Goal: Task Accomplishment & Management: Manage account settings

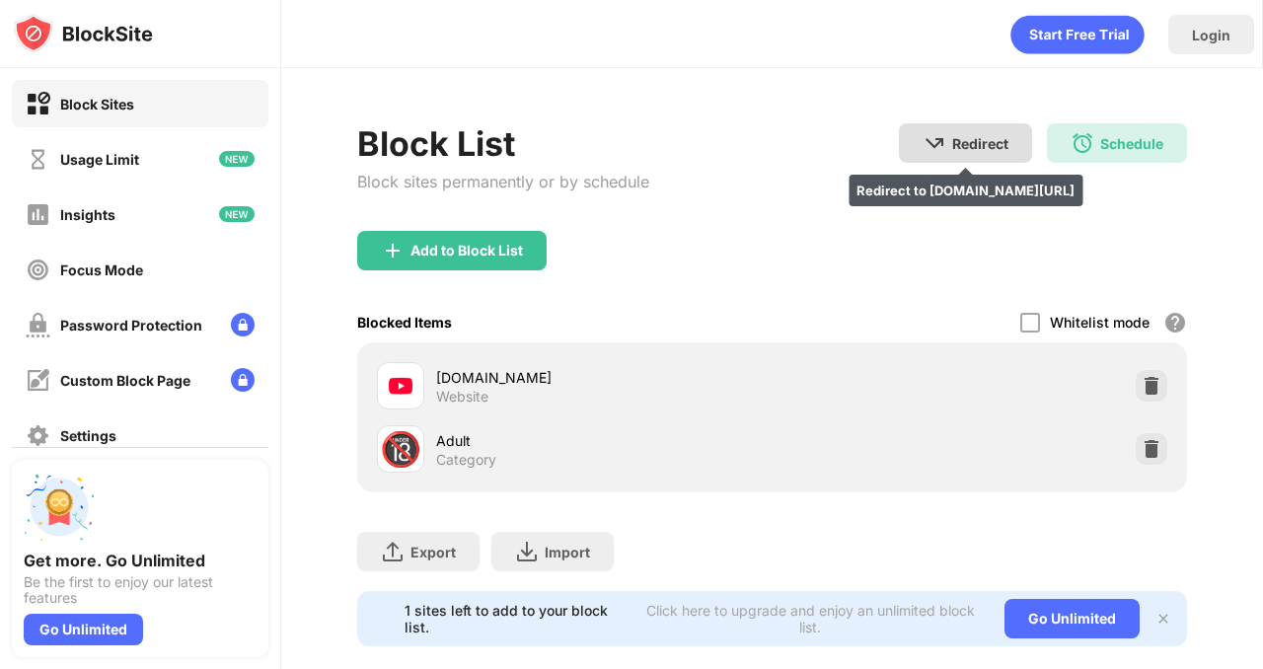
click at [1002, 145] on div "Redirect" at bounding box center [980, 143] width 56 height 17
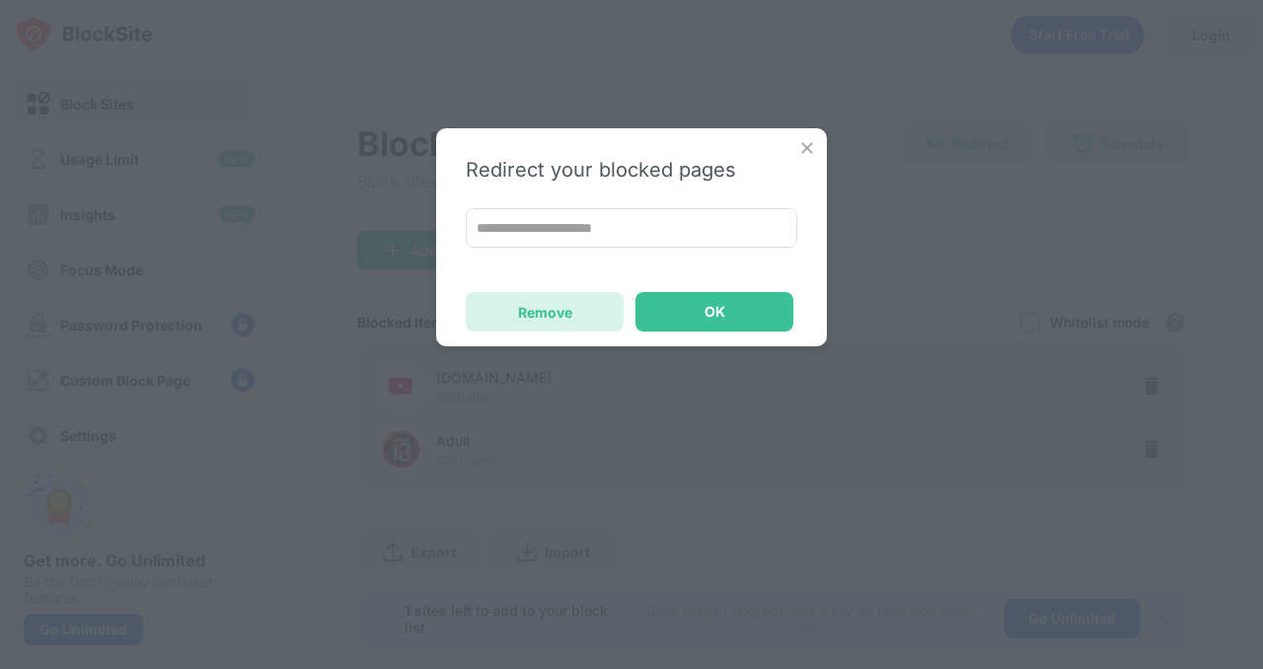
click at [572, 318] on div "Remove" at bounding box center [545, 311] width 158 height 39
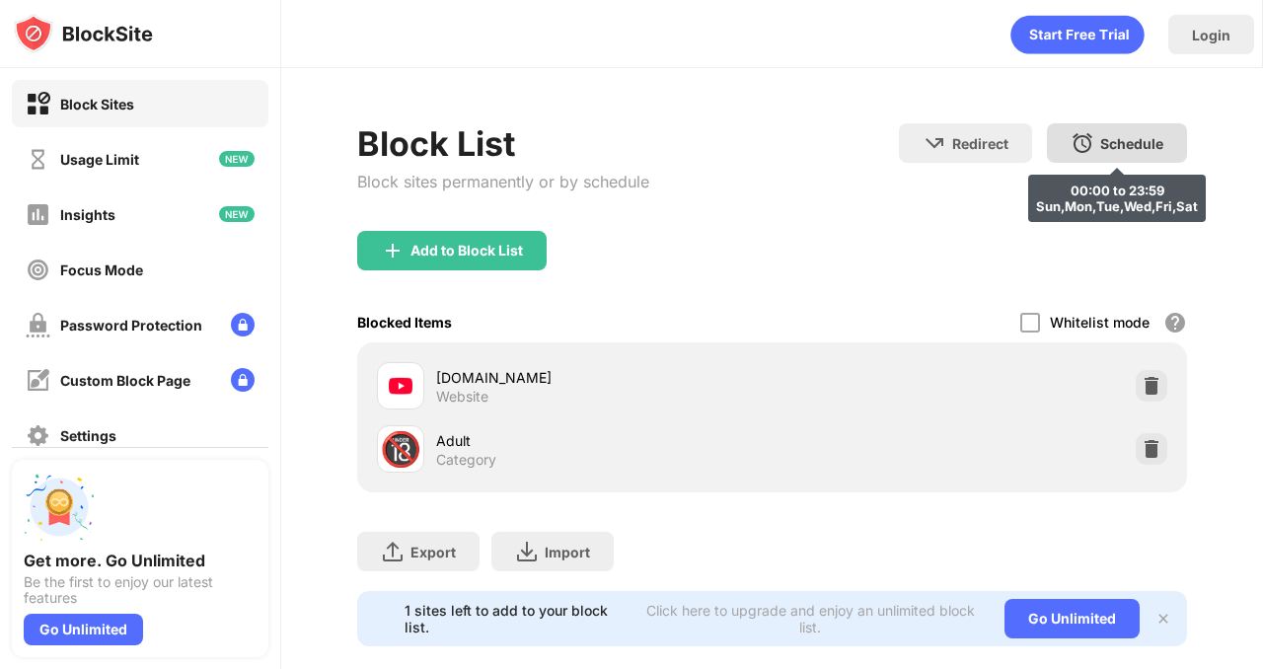
click at [1075, 139] on img at bounding box center [1083, 143] width 24 height 24
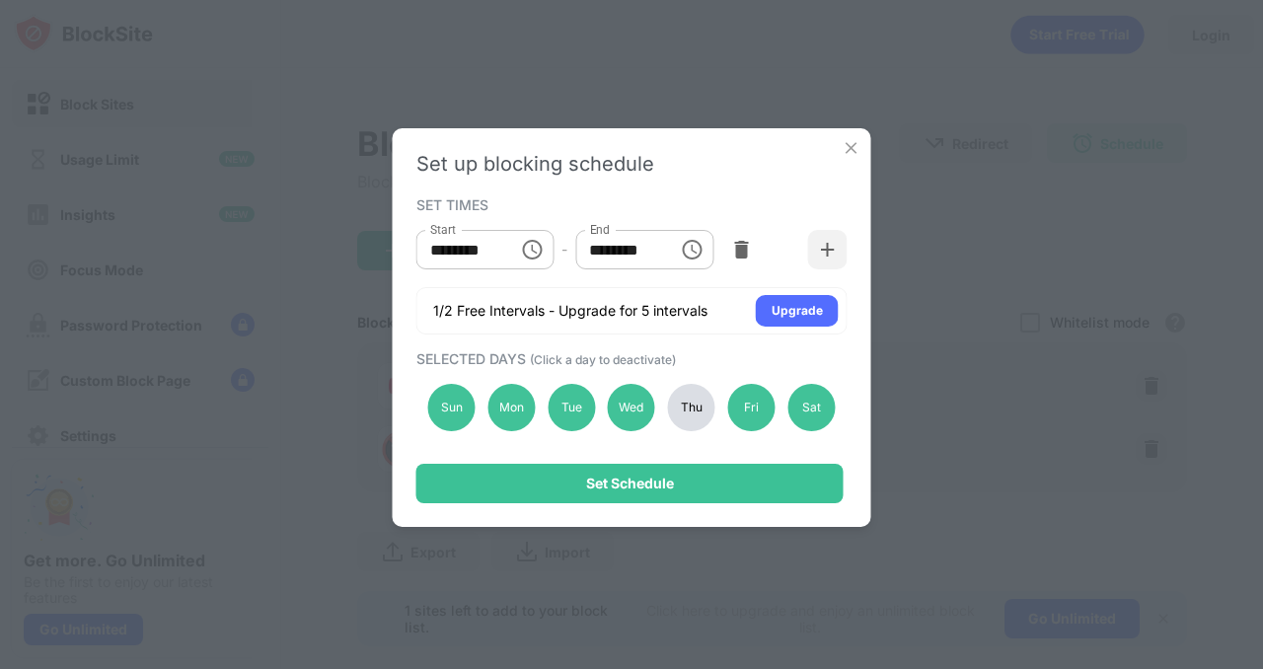
click at [695, 401] on div "Thu" at bounding box center [691, 407] width 47 height 47
click at [735, 255] on img at bounding box center [741, 250] width 20 height 20
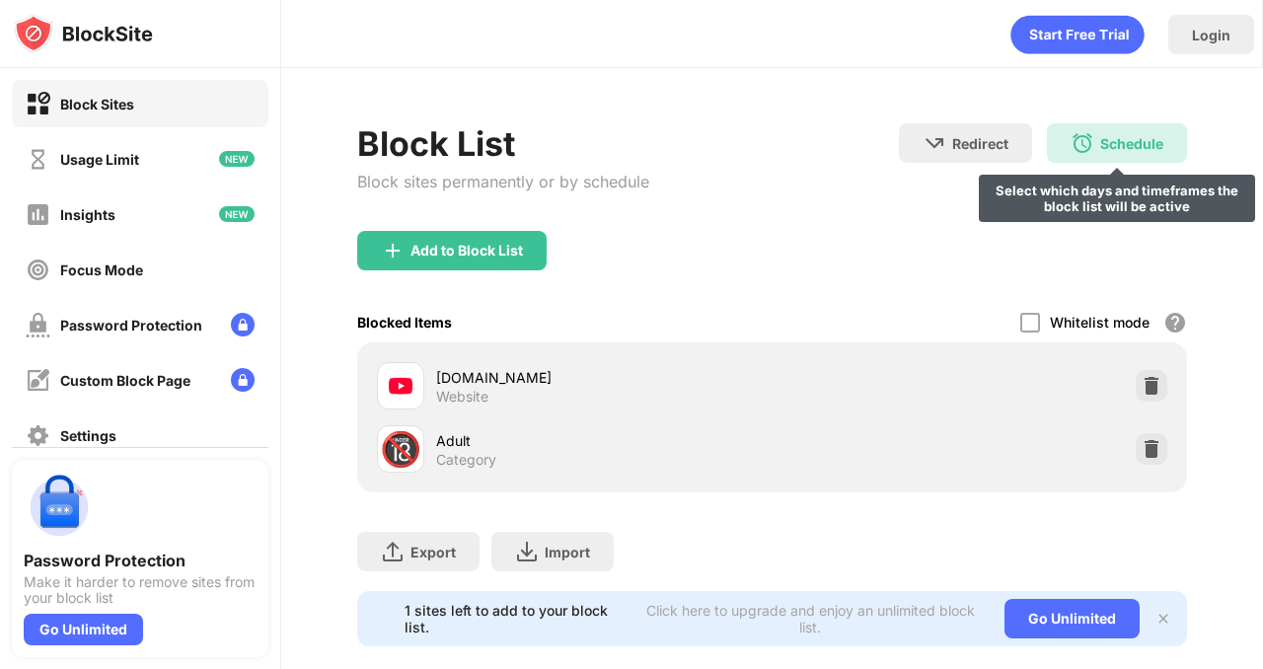
click at [1113, 156] on div "Schedule Select which days and timeframes the block list will be active" at bounding box center [1117, 142] width 140 height 39
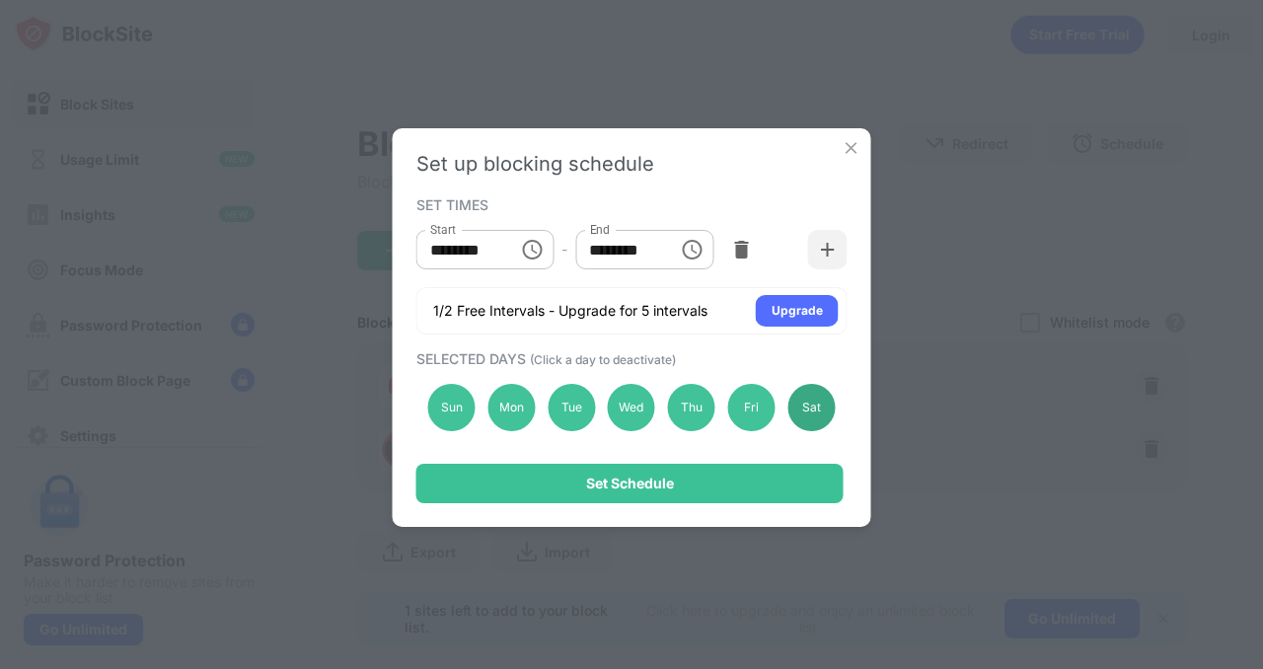
click at [789, 409] on div "Sat" at bounding box center [811, 407] width 47 height 47
click at [755, 408] on div "Fri" at bounding box center [751, 407] width 47 height 47
click at [661, 407] on div "Sun Mon Tue Wed Thu Fri Sat" at bounding box center [631, 407] width 431 height 81
click at [691, 412] on div "Thu" at bounding box center [691, 407] width 47 height 47
click at [623, 407] on div "Wed" at bounding box center [631, 407] width 47 height 47
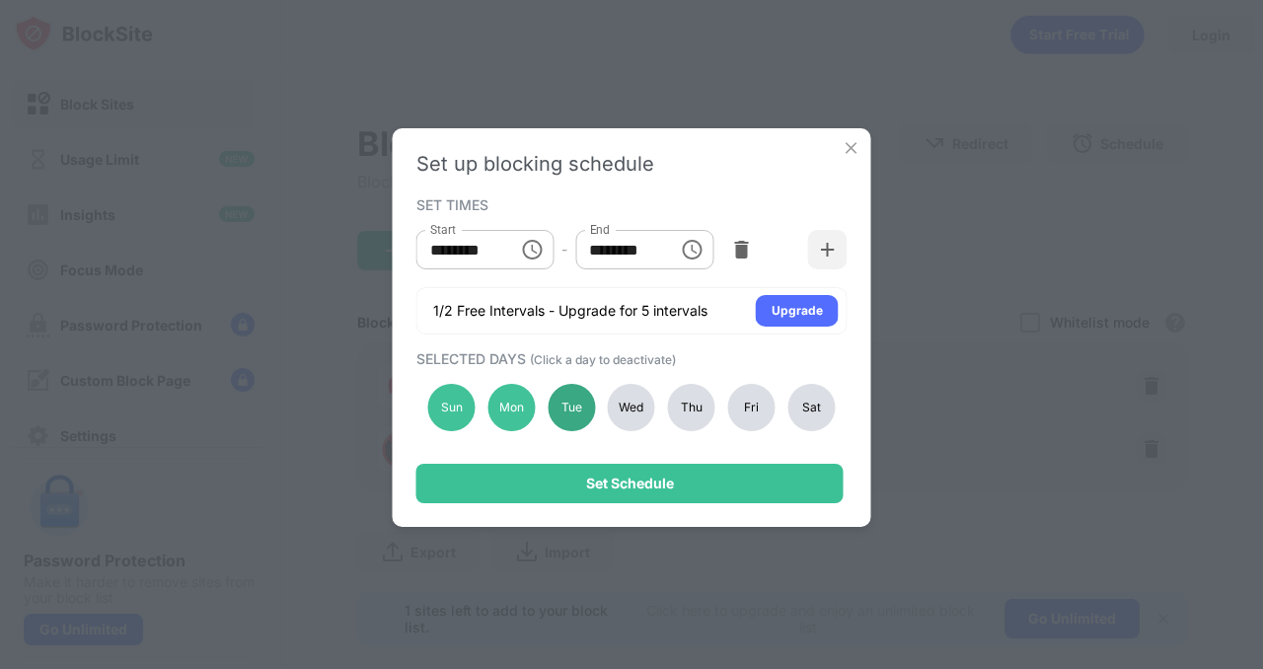
click at [568, 407] on div "Tue" at bounding box center [571, 407] width 47 height 47
click at [507, 407] on div "Mon" at bounding box center [511, 407] width 47 height 47
click at [451, 407] on div "Sun" at bounding box center [451, 407] width 47 height 47
click at [638, 467] on div "Set Schedule" at bounding box center [629, 483] width 427 height 39
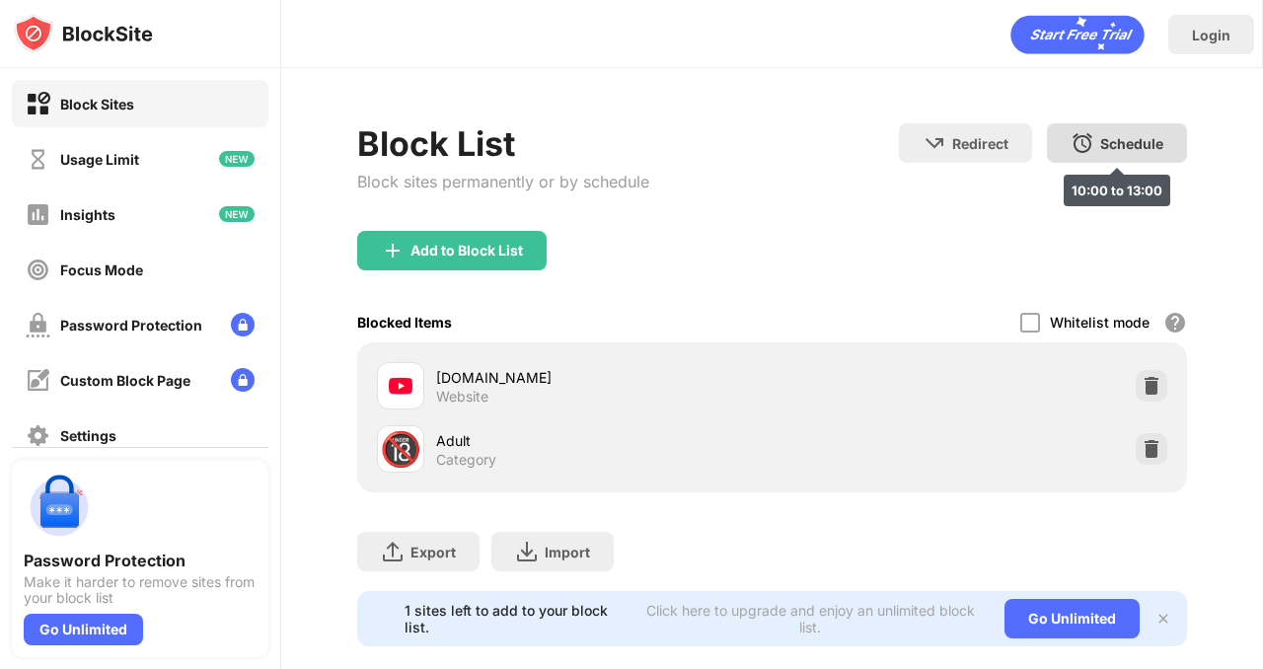
click at [1093, 156] on div "Schedule 10:00 to 13:00" at bounding box center [1117, 142] width 140 height 39
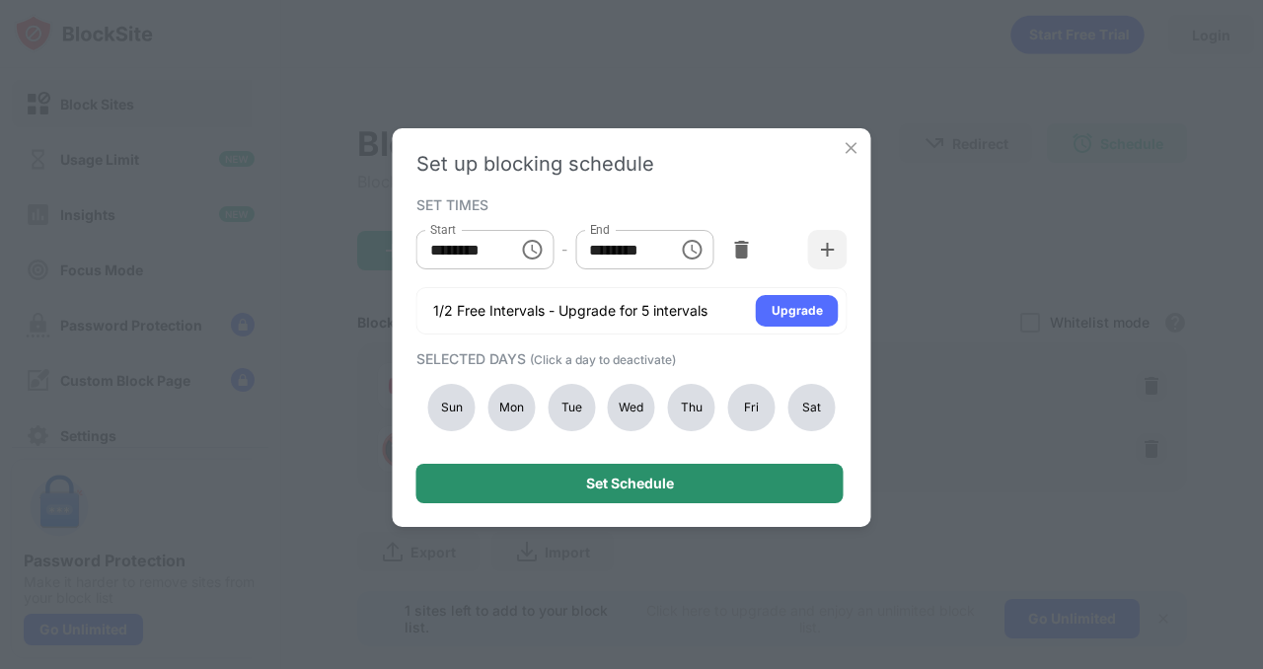
click at [764, 495] on div "Set Schedule" at bounding box center [629, 483] width 427 height 39
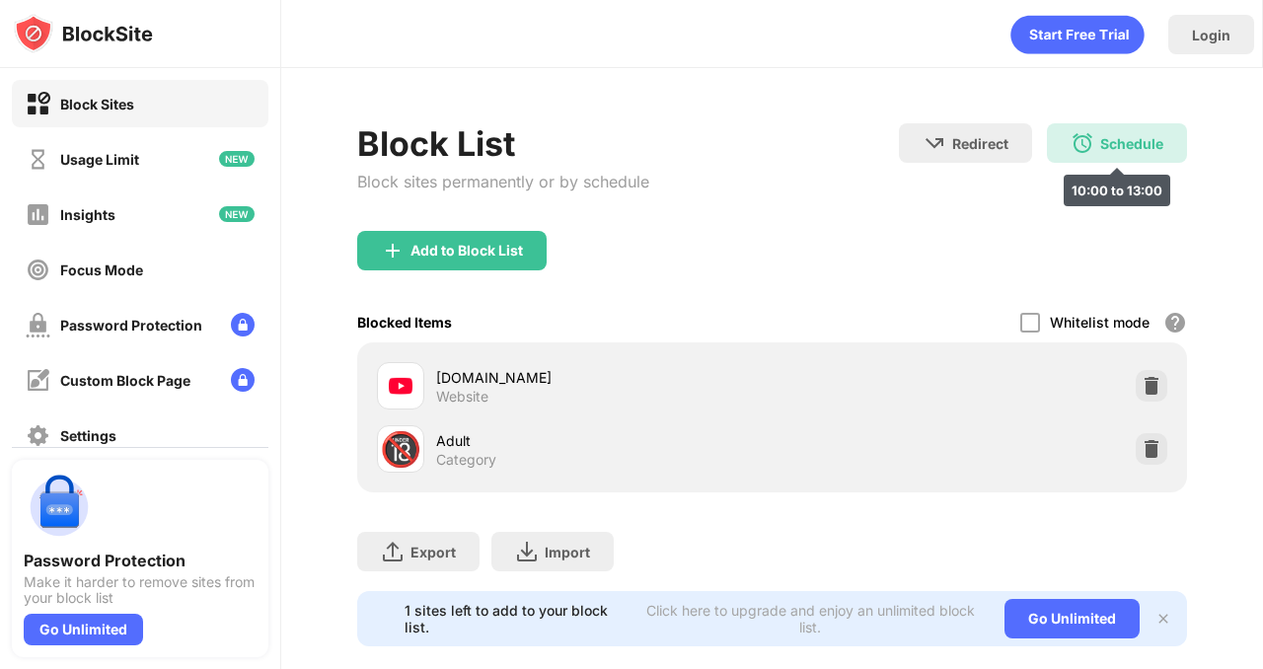
click at [1121, 146] on div "Schedule" at bounding box center [1131, 143] width 63 height 17
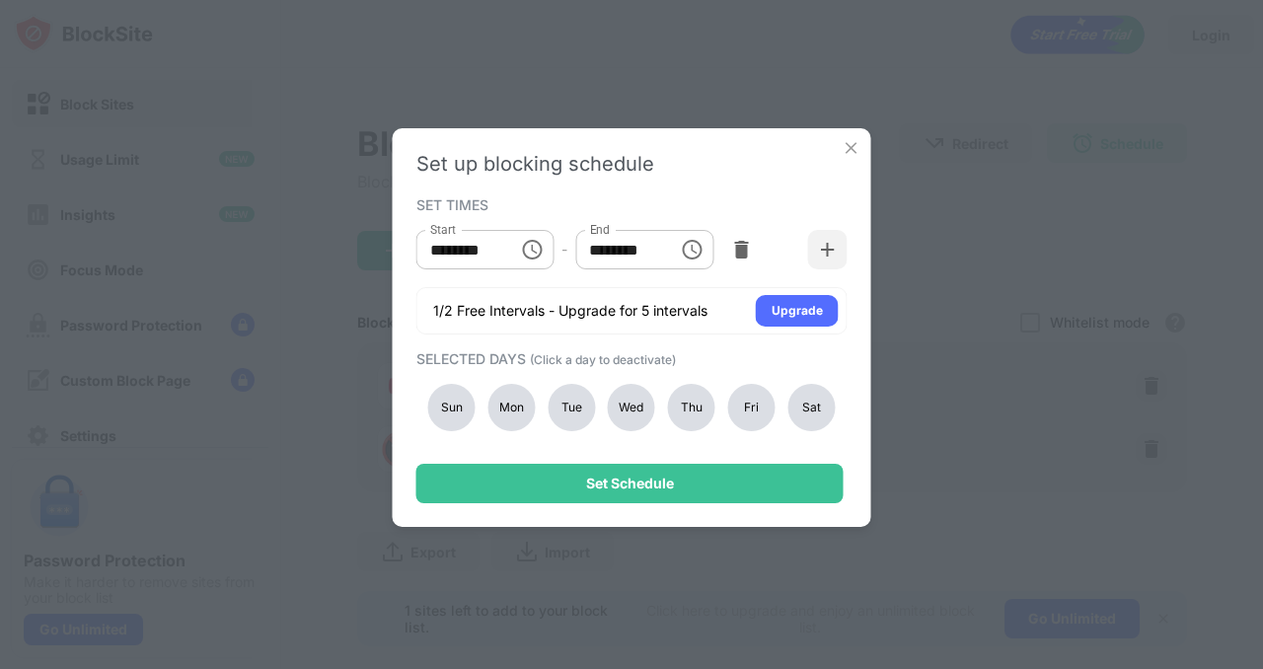
click at [1062, 267] on div "Set up blocking schedule SET TIMES Start ******** Start - End ******** End 1/2 …" at bounding box center [631, 334] width 1263 height 669
click at [1024, 140] on div "Set up blocking schedule SET TIMES Start ******** Start - End ******** End 1/2 …" at bounding box center [631, 334] width 1263 height 669
click at [857, 143] on img at bounding box center [852, 148] width 20 height 20
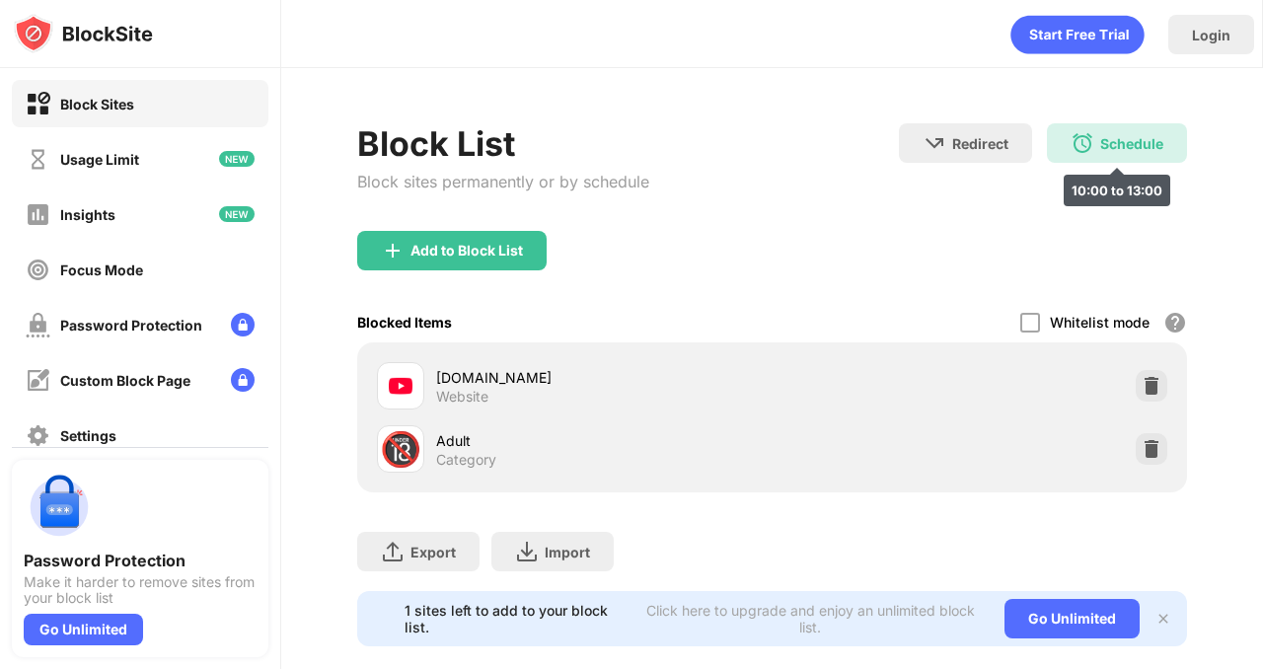
click at [1115, 135] on div "Schedule" at bounding box center [1131, 143] width 63 height 17
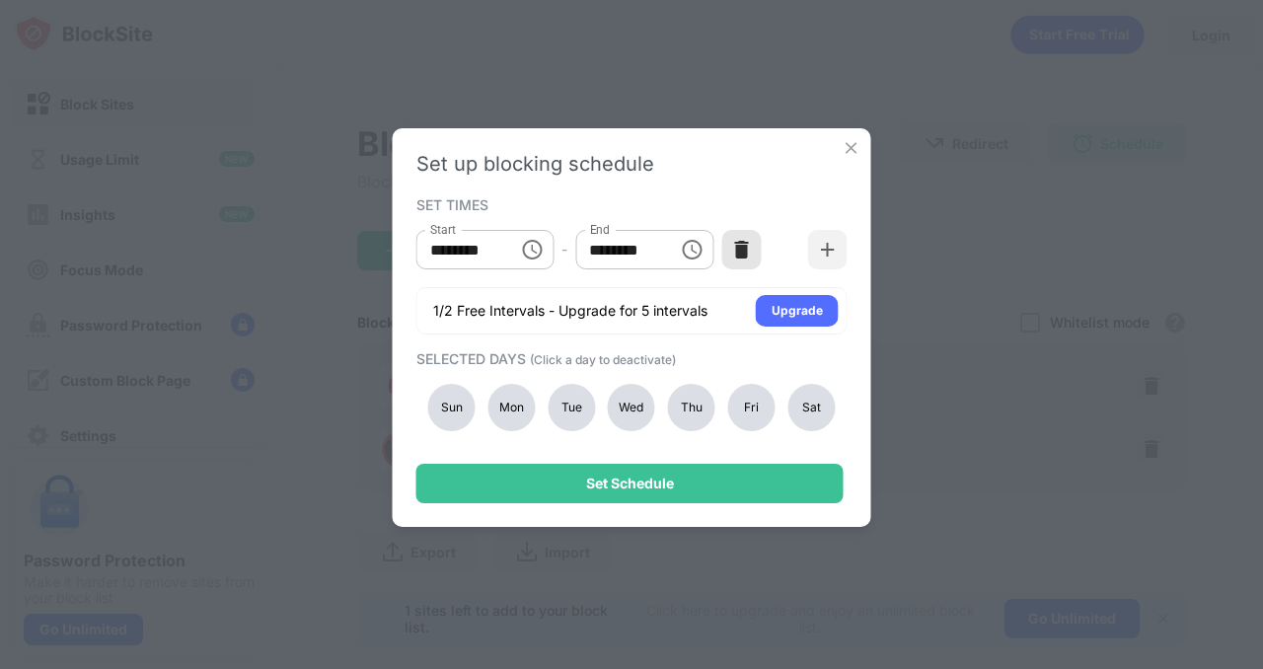
click at [745, 251] on img at bounding box center [741, 250] width 20 height 20
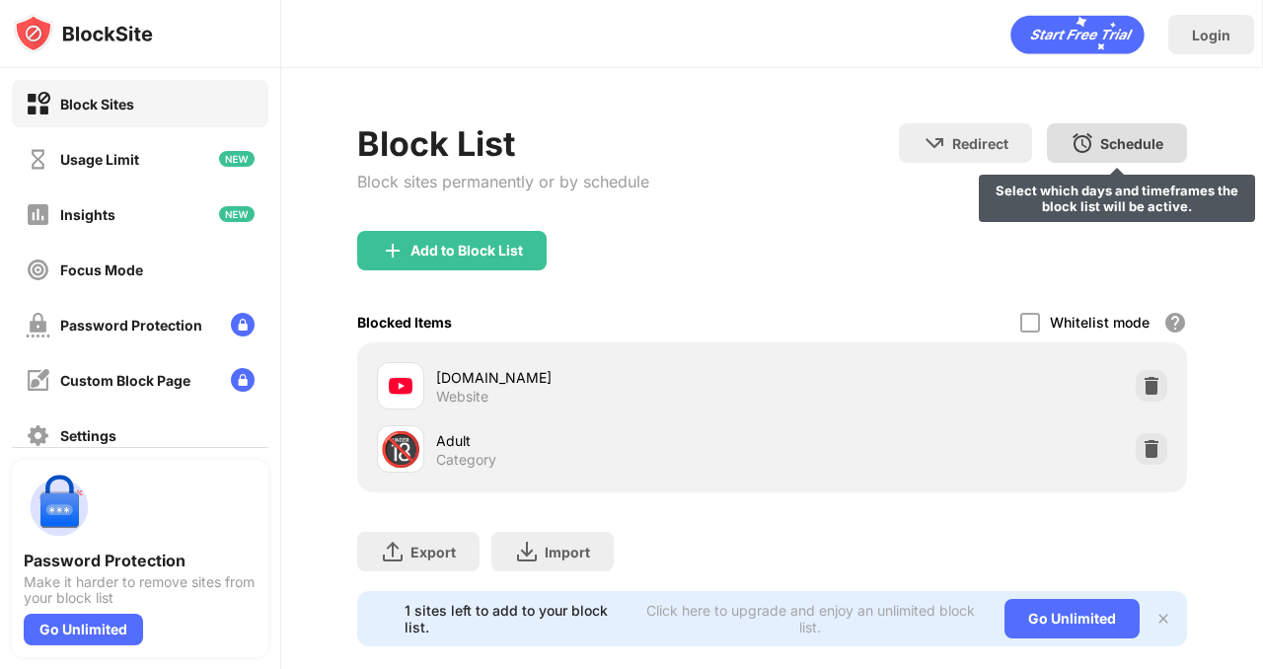
click at [1106, 155] on div "Schedule Select which days and timeframes the block list will be active." at bounding box center [1117, 142] width 140 height 39
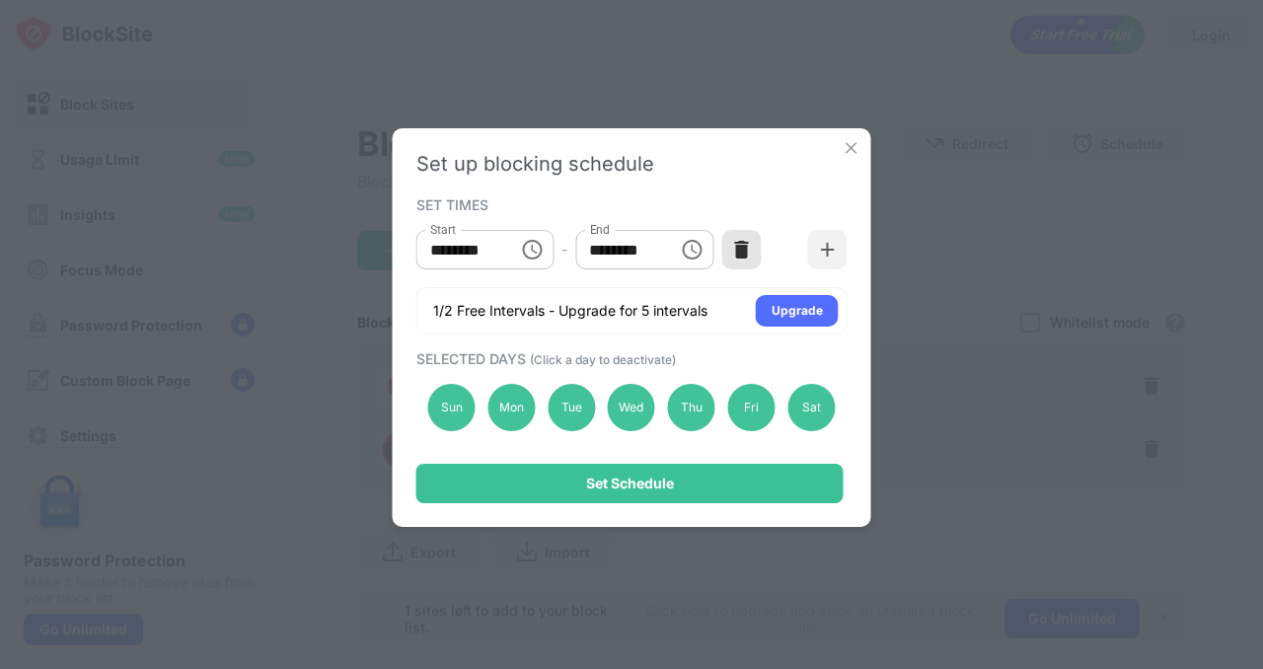
click at [754, 253] on div at bounding box center [740, 249] width 39 height 39
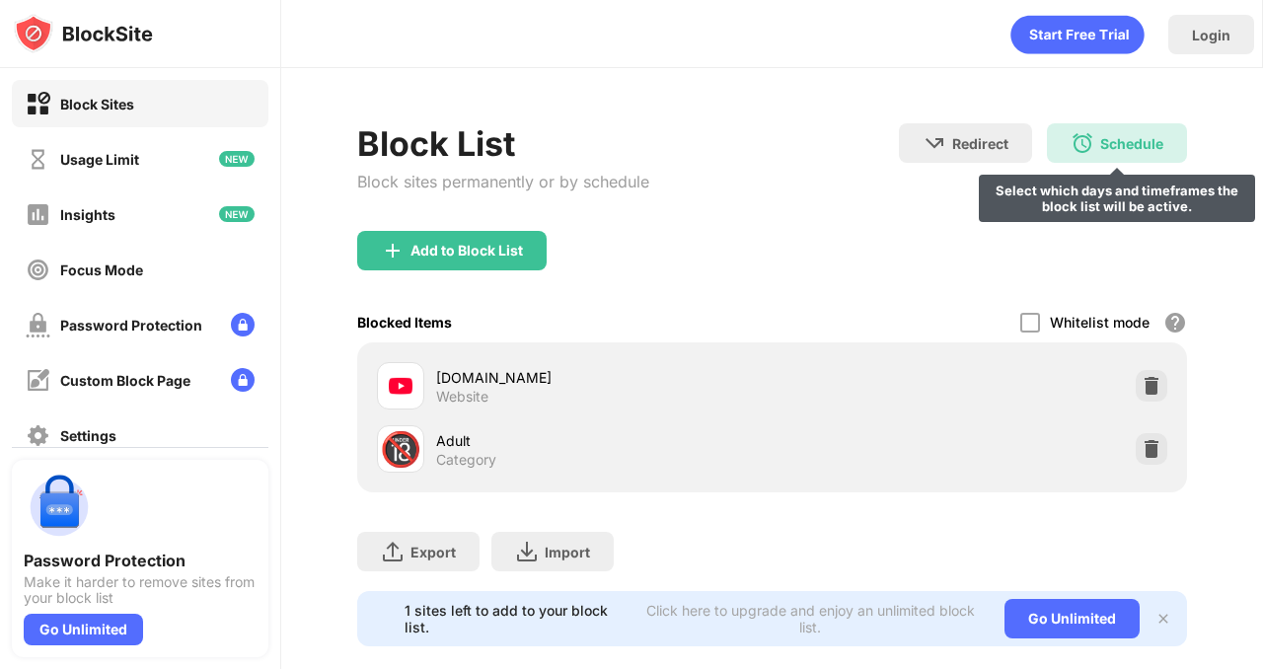
click at [1081, 136] on img at bounding box center [1083, 143] width 24 height 24
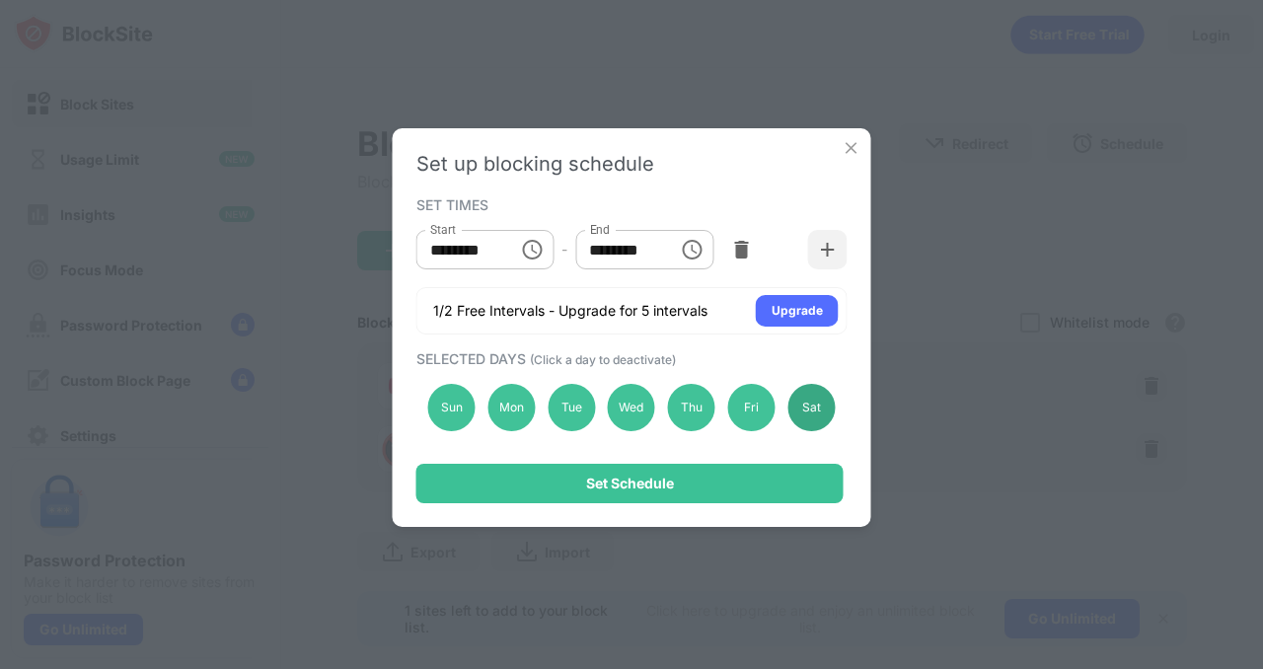
click at [805, 406] on div "Sat" at bounding box center [811, 407] width 47 height 47
click at [760, 406] on div "Fri" at bounding box center [751, 407] width 47 height 47
click at [690, 416] on div "Thu" at bounding box center [691, 407] width 47 height 47
click at [623, 413] on div "Wed" at bounding box center [631, 407] width 47 height 47
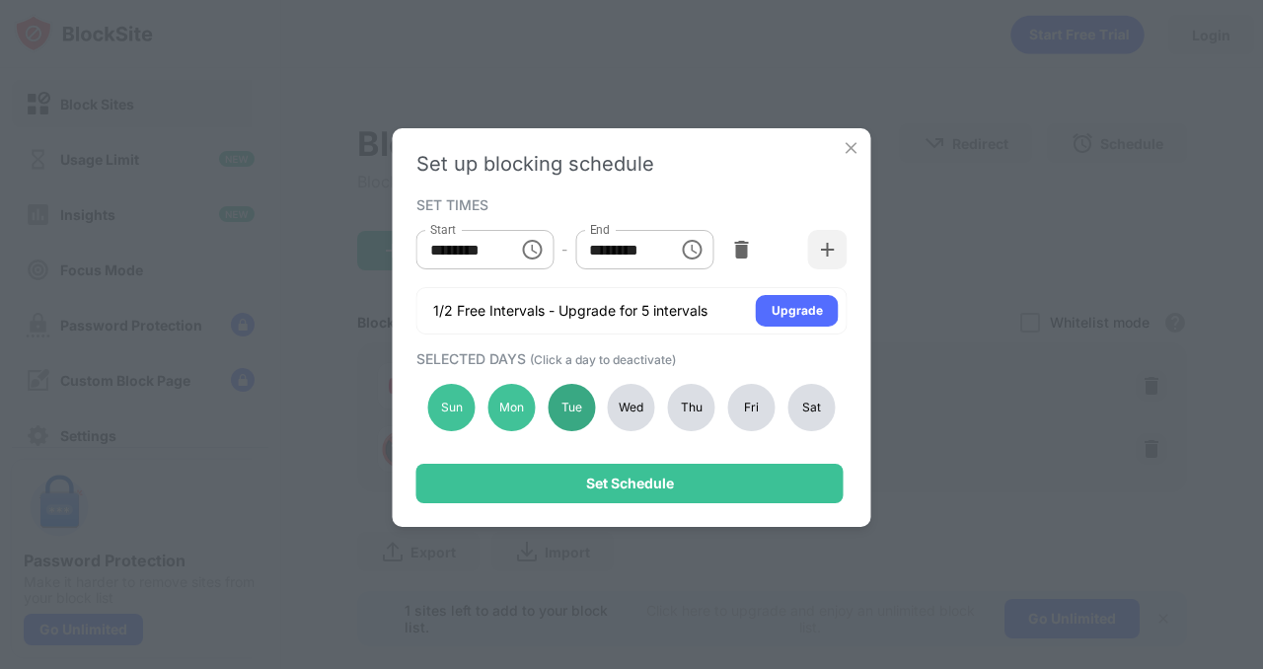
click at [566, 396] on div "Tue" at bounding box center [571, 407] width 47 height 47
click at [525, 398] on div "Mon" at bounding box center [511, 407] width 47 height 47
click at [456, 397] on div "Sun" at bounding box center [451, 407] width 47 height 47
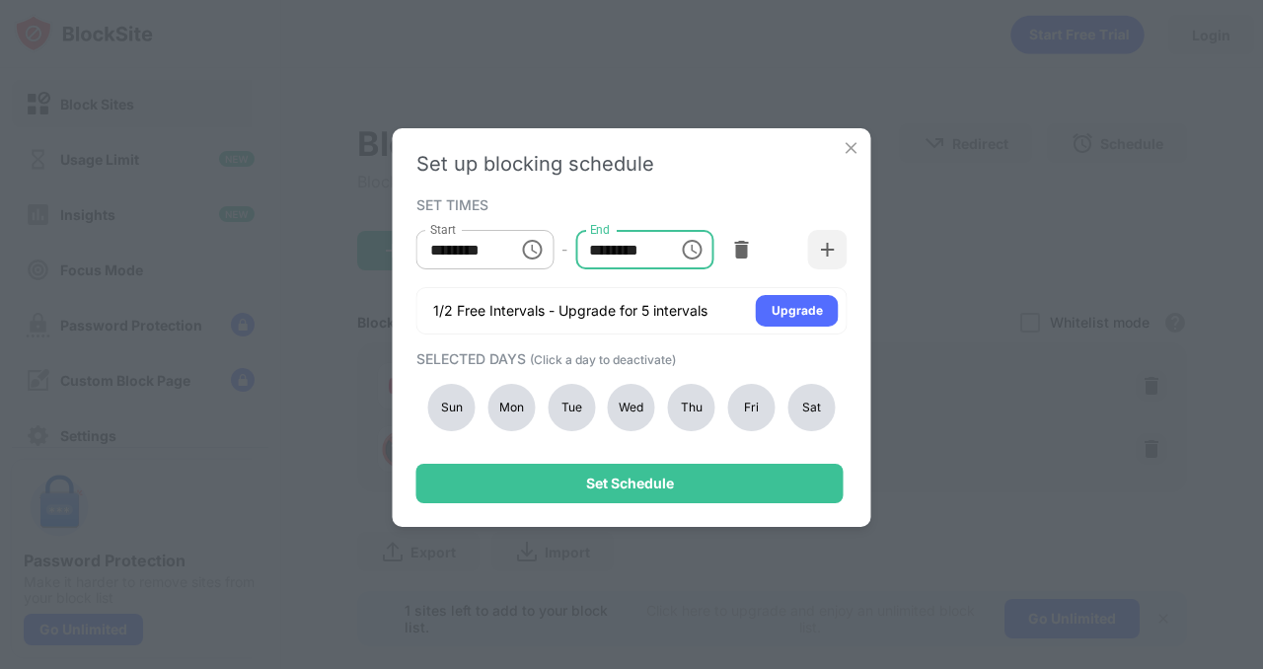
click at [604, 249] on input "********" at bounding box center [619, 249] width 89 height 39
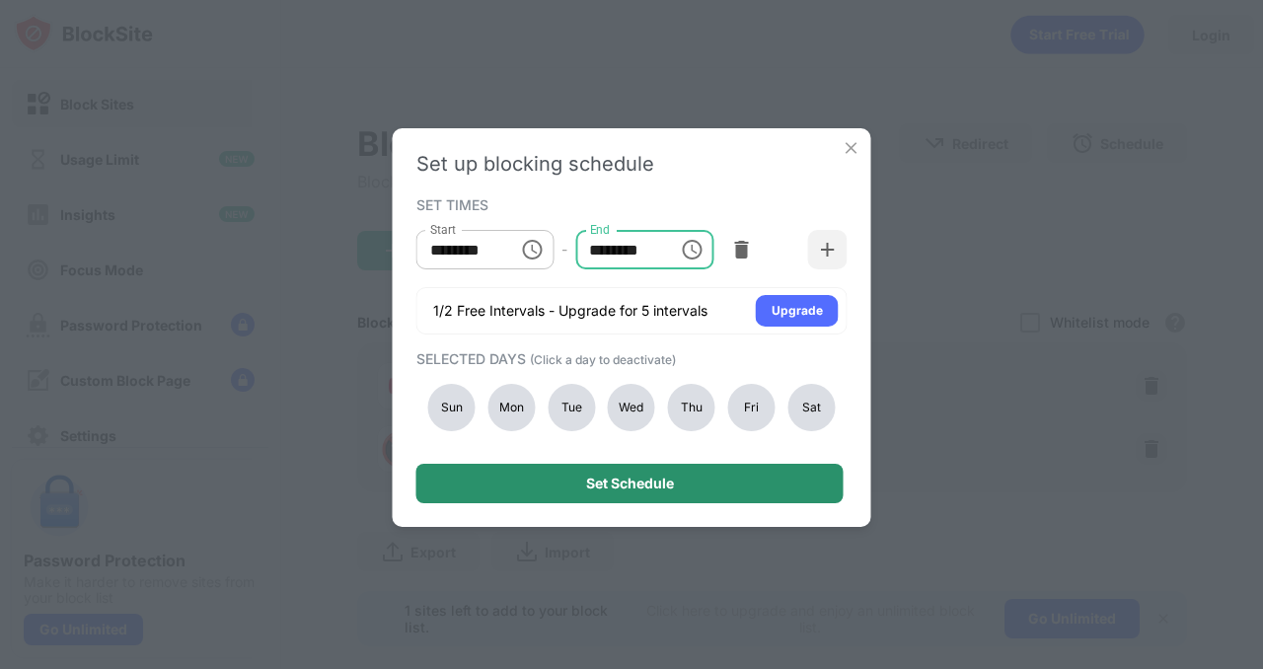
type input "********"
click at [720, 471] on div "Set Schedule" at bounding box center [629, 483] width 427 height 39
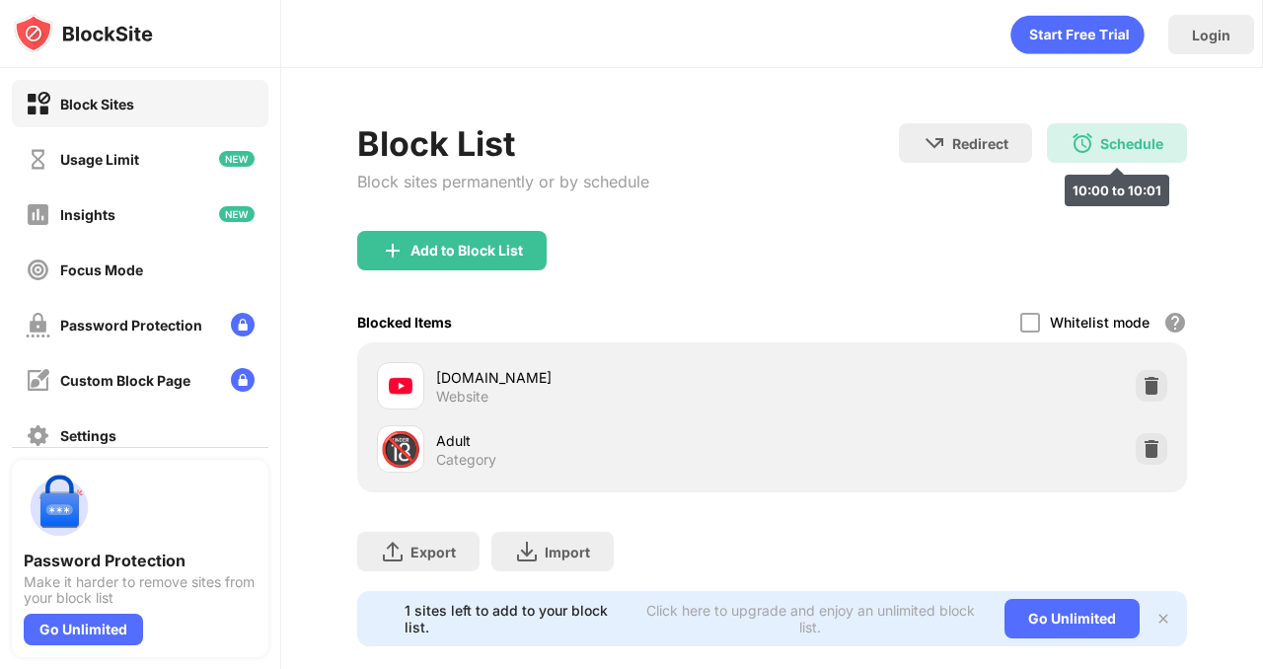
click at [1108, 160] on div "Schedule 10:00 to 10:01" at bounding box center [1117, 142] width 140 height 39
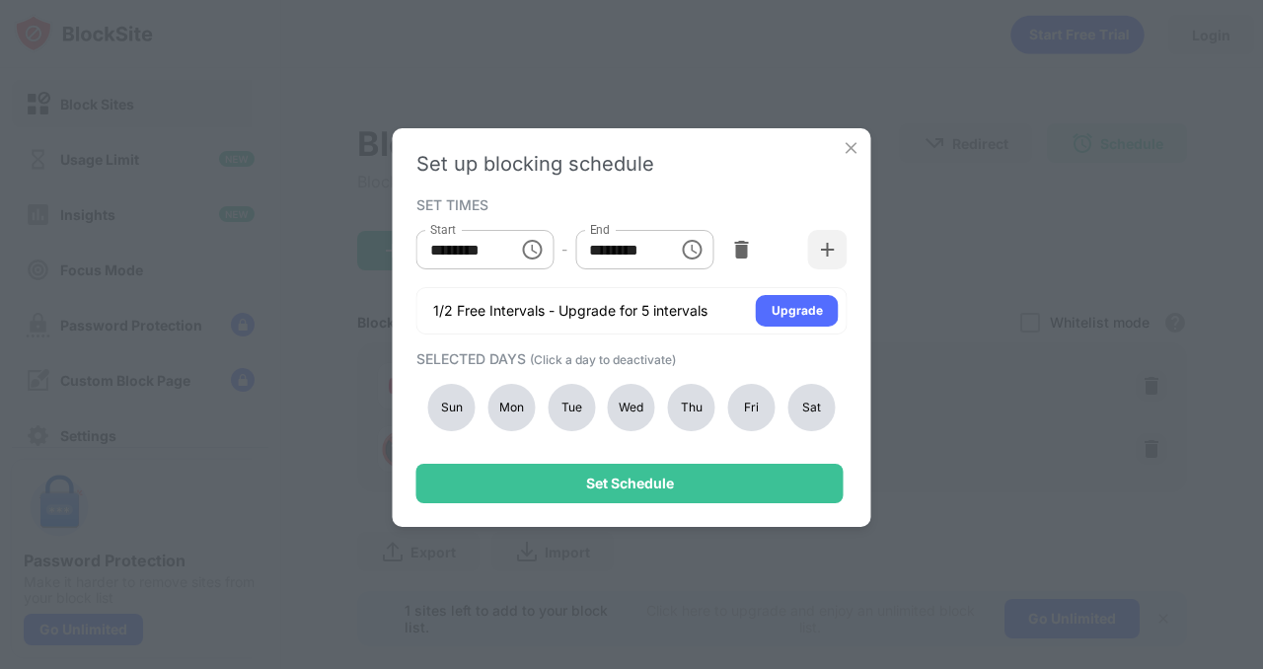
click at [452, 395] on div "Sun" at bounding box center [451, 407] width 47 height 47
click at [515, 408] on div "Mon" at bounding box center [511, 407] width 47 height 47
click at [585, 411] on div "Tue" at bounding box center [571, 407] width 47 height 47
drag, startPoint x: 639, startPoint y: 410, endPoint x: 680, endPoint y: 407, distance: 40.6
click at [641, 410] on div "Wed" at bounding box center [631, 407] width 47 height 47
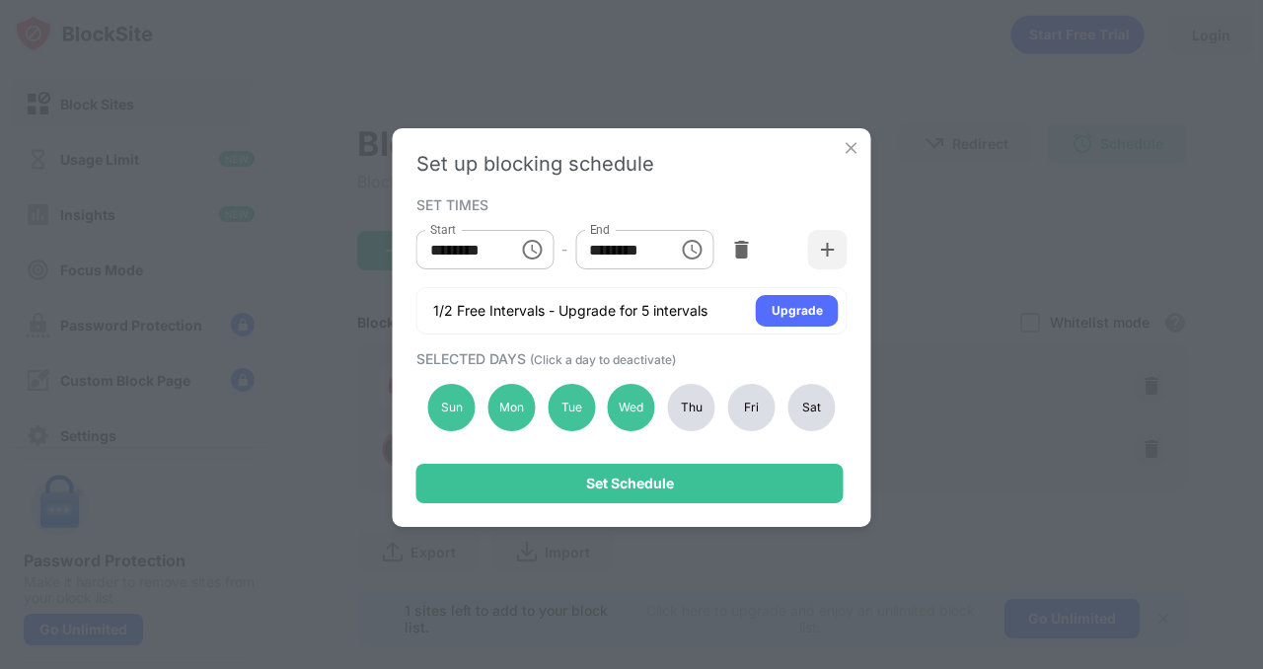
click at [721, 407] on div "Sun Mon Tue Wed Thu Fri Sat" at bounding box center [631, 407] width 431 height 81
click at [688, 403] on div "Thu" at bounding box center [691, 407] width 47 height 47
click at [777, 403] on div "Sun Mon Tue Wed Thu Fri Sat" at bounding box center [631, 407] width 431 height 81
click at [811, 404] on div "Sat" at bounding box center [811, 407] width 47 height 47
click at [749, 409] on div "Fri" at bounding box center [751, 407] width 47 height 47
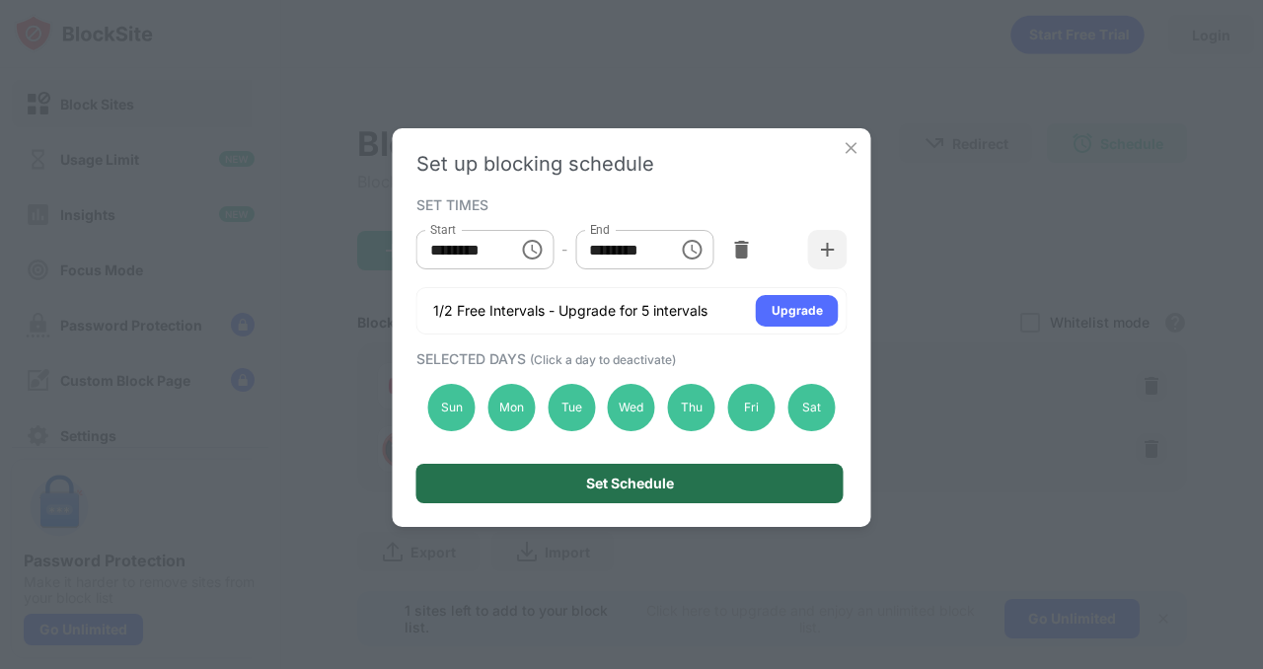
click at [734, 490] on div "Set Schedule" at bounding box center [629, 483] width 427 height 39
